Goal: Information Seeking & Learning: Understand process/instructions

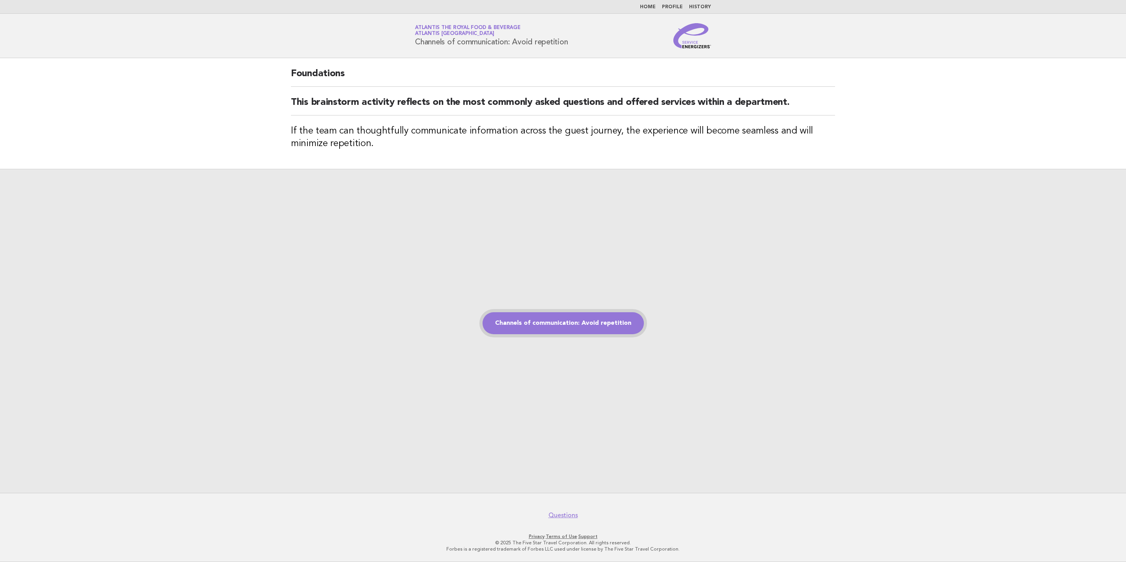
click at [570, 322] on link "Channels of communication: Avoid repetition" at bounding box center [562, 323] width 161 height 22
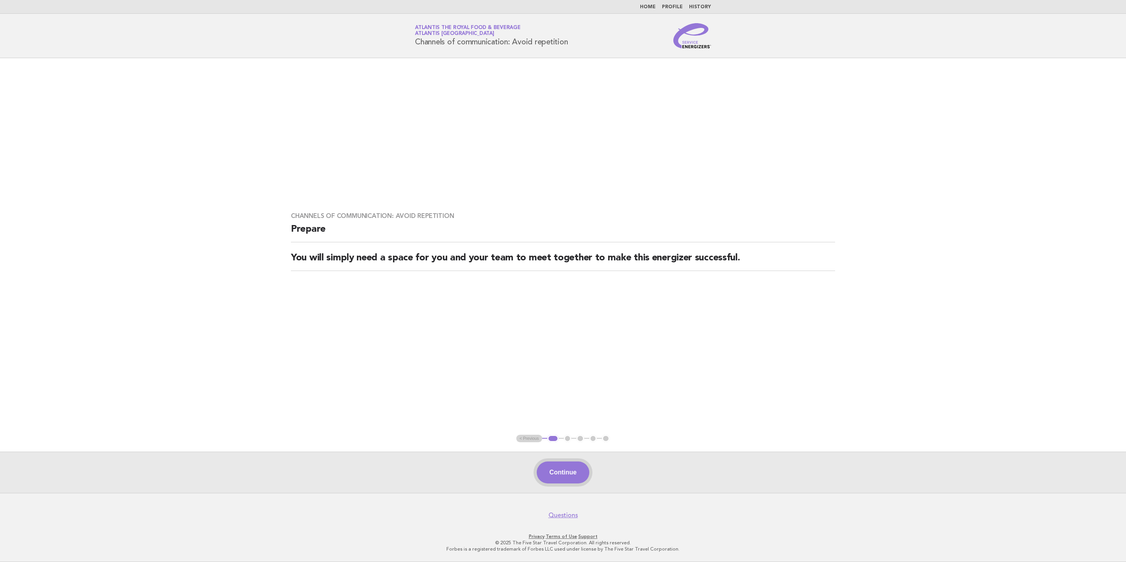
click at [570, 464] on button "Continue" at bounding box center [562, 472] width 52 height 22
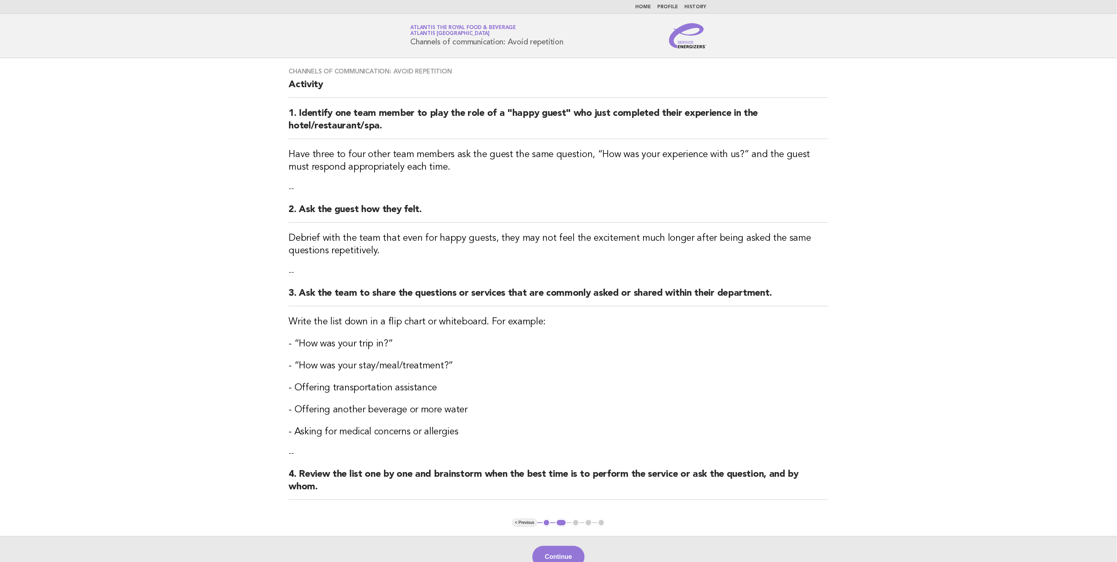
scroll to position [59, 0]
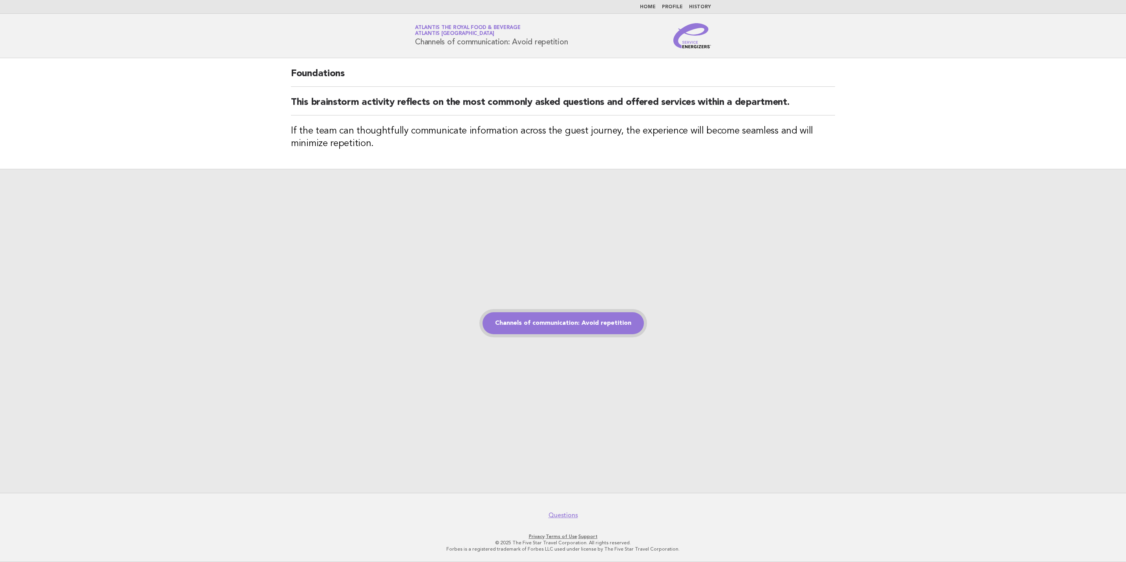
click at [580, 321] on link "Channels of communication: Avoid repetition" at bounding box center [562, 323] width 161 height 22
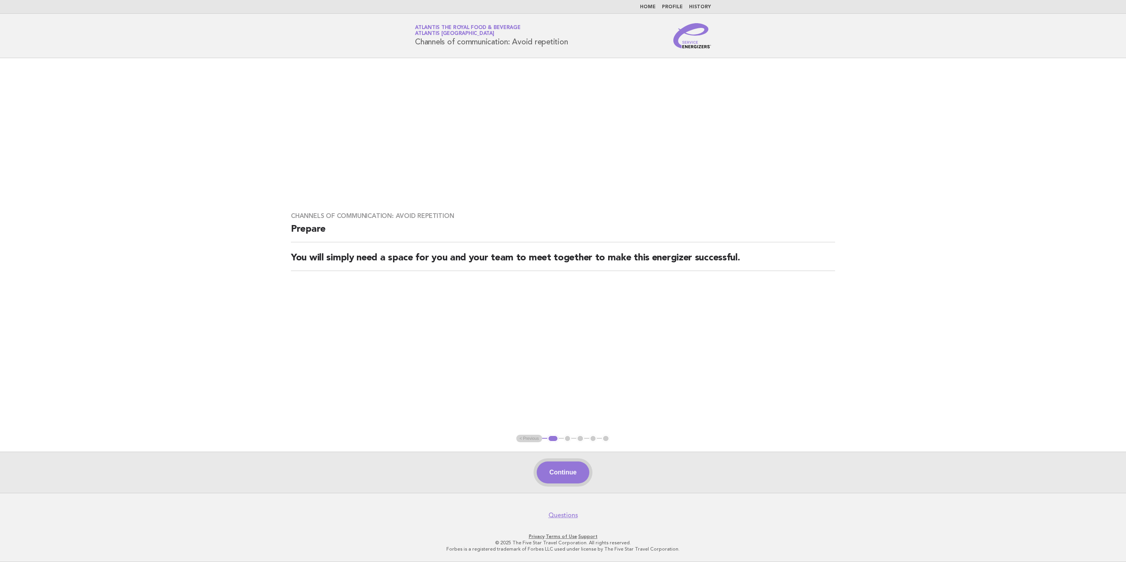
click at [568, 469] on button "Continue" at bounding box center [562, 472] width 52 height 22
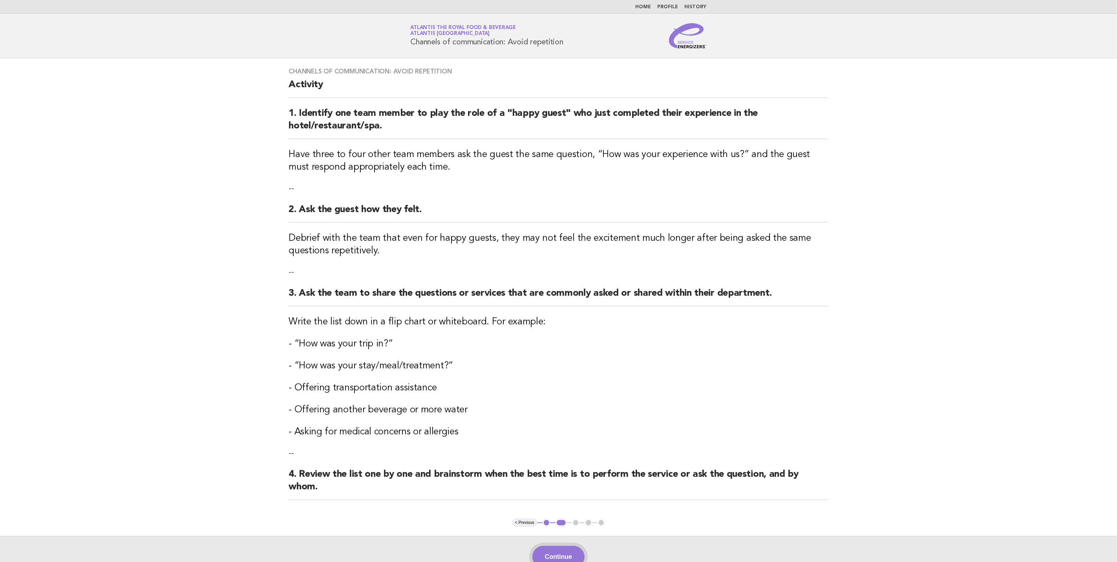
click at [555, 553] on button "Continue" at bounding box center [558, 557] width 52 height 22
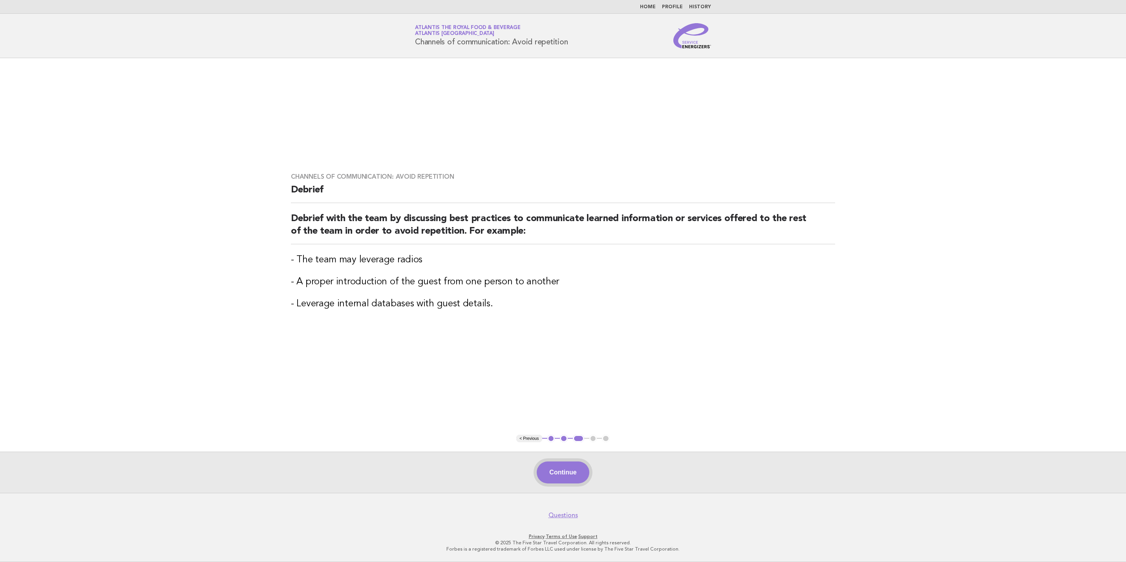
click at [578, 466] on button "Continue" at bounding box center [562, 472] width 52 height 22
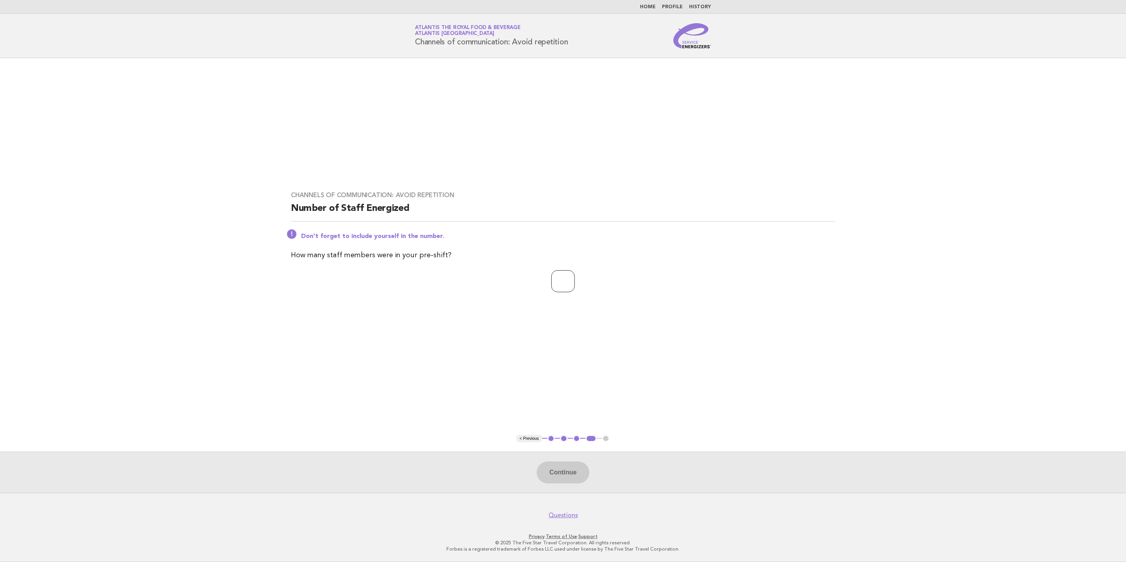
click at [561, 284] on input "number" at bounding box center [563, 281] width 24 height 22
type input "**"
click at [547, 466] on button "Continue" at bounding box center [562, 472] width 52 height 22
